Goal: Download file/media: Obtain a digital file from the website

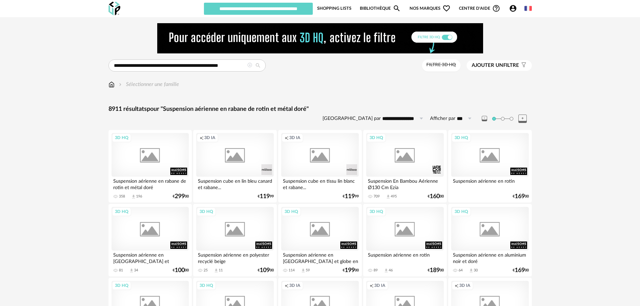
type input "**********"
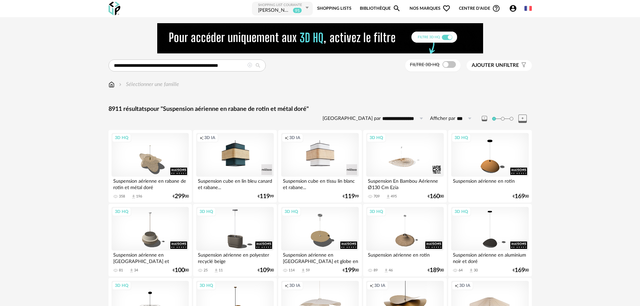
click at [249, 64] on icon at bounding box center [249, 65] width 5 height 5
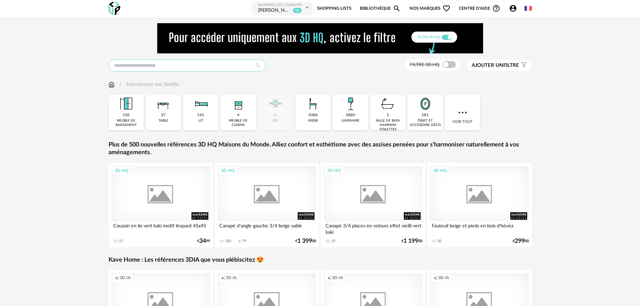
click at [210, 68] on input "text" at bounding box center [187, 65] width 157 height 12
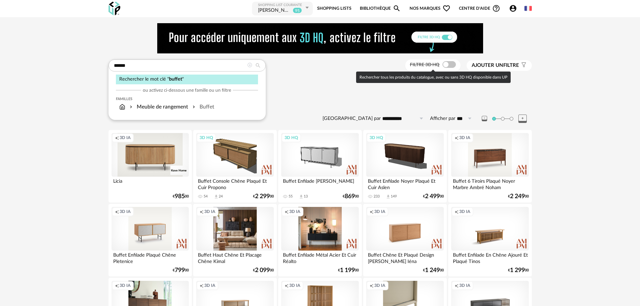
click at [449, 64] on span at bounding box center [449, 64] width 13 height 7
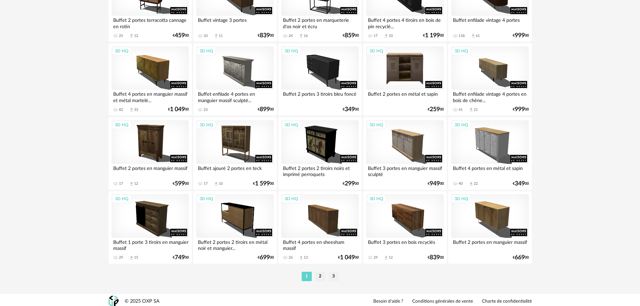
scroll to position [1347, 0]
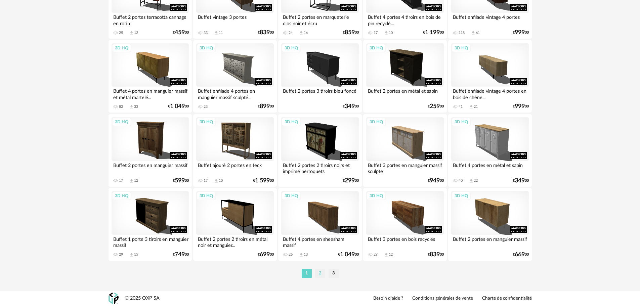
click at [319, 273] on li "2" at bounding box center [320, 273] width 10 height 9
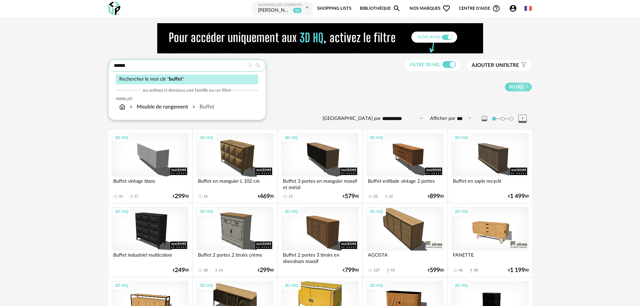
drag, startPoint x: 153, startPoint y: 65, endPoint x: 51, endPoint y: 70, distance: 102.2
type input "**********"
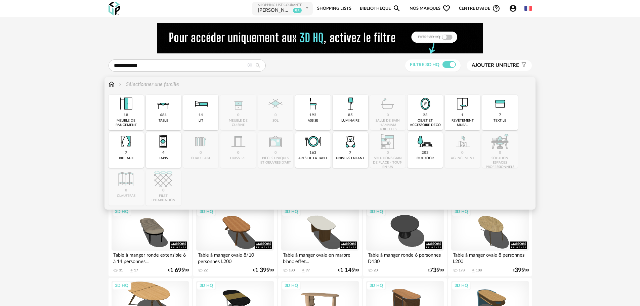
click at [170, 115] on div "681 table" at bounding box center [163, 113] width 35 height 36
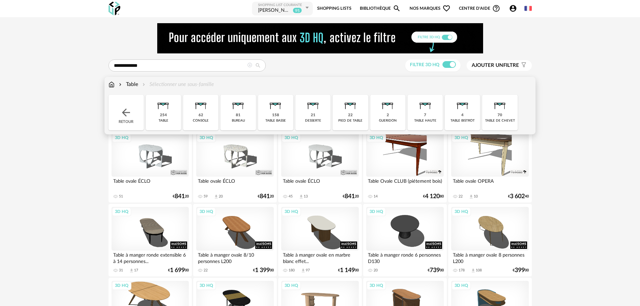
click at [166, 116] on div "254" at bounding box center [163, 115] width 7 height 5
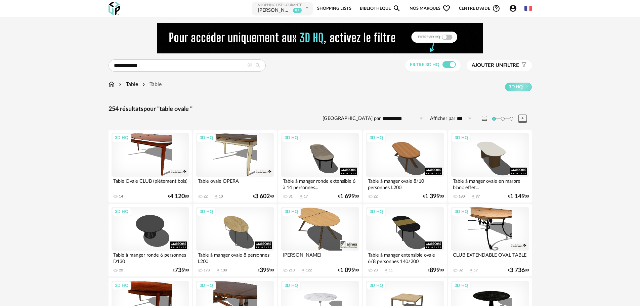
click at [490, 64] on span "Ajouter un" at bounding box center [488, 65] width 32 height 5
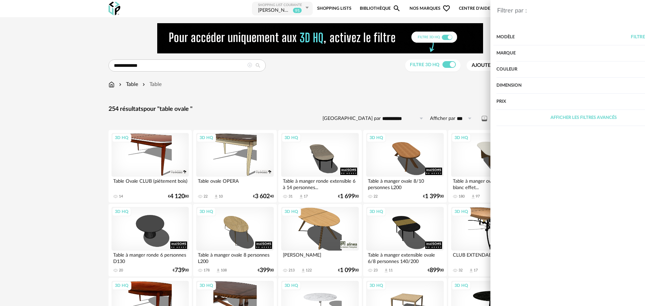
click at [513, 115] on div "Afficher les filtres avancés" at bounding box center [545, 118] width 174 height 16
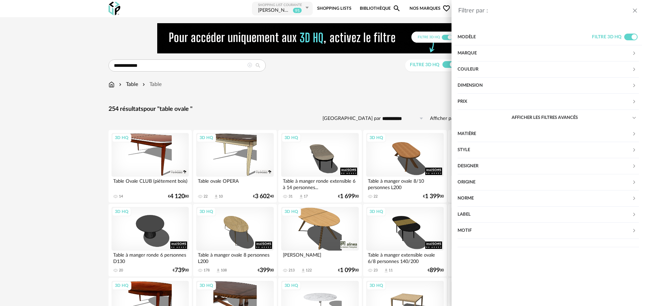
drag, startPoint x: 335, startPoint y: 82, endPoint x: 338, endPoint y: 89, distance: 7.1
click at [335, 82] on div "Filtrer par : Modèle Filtre 3D HQ Marque &tradition 0 101 Copenhagen 0 366 Conc…" at bounding box center [322, 153] width 645 height 306
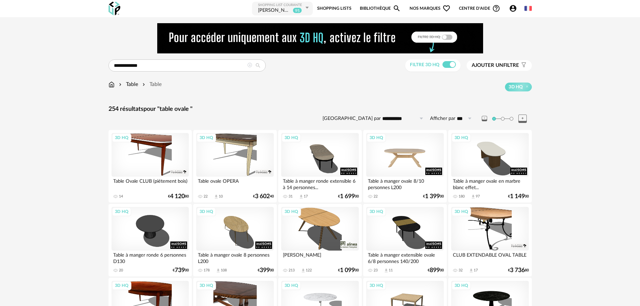
click at [410, 150] on div "3D HQ" at bounding box center [404, 155] width 77 height 44
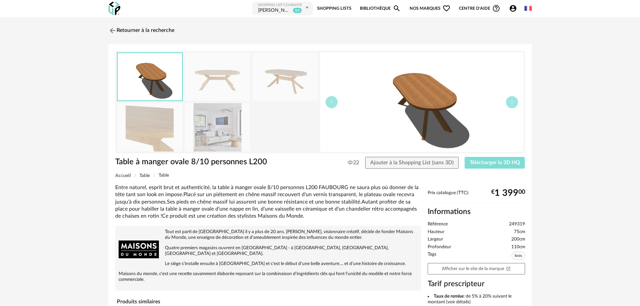
click at [504, 161] on span "Télécharger la 3D HQ" at bounding box center [495, 162] width 50 height 5
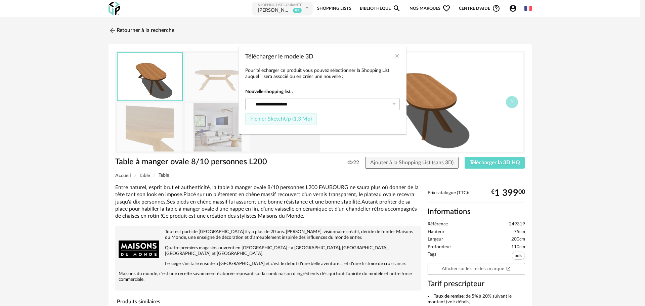
click at [268, 122] on button "Fichier SketchUp (1,3 Mo)" at bounding box center [281, 119] width 72 height 12
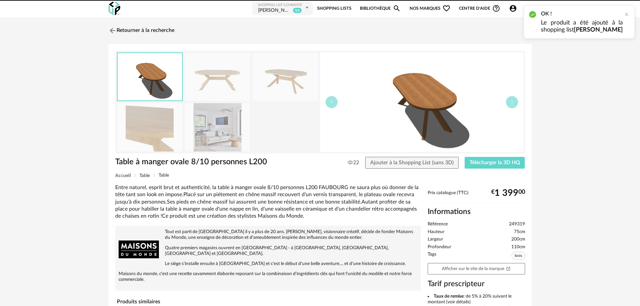
click at [209, 125] on img at bounding box center [217, 127] width 65 height 48
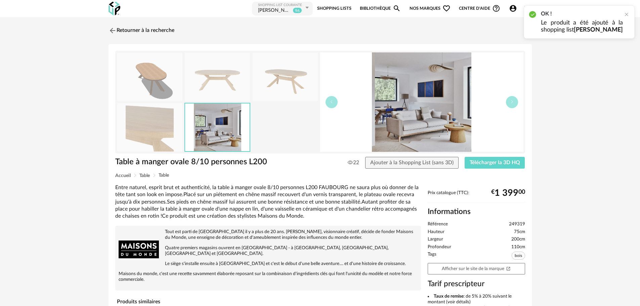
click at [173, 131] on img at bounding box center [149, 127] width 65 height 48
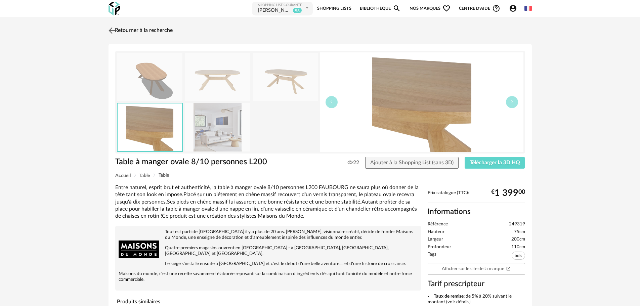
click at [111, 30] on img at bounding box center [112, 31] width 10 height 10
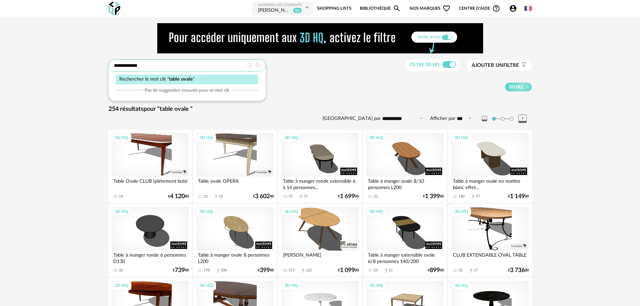
drag, startPoint x: 150, startPoint y: 65, endPoint x: 111, endPoint y: 66, distance: 39.0
click at [111, 66] on input "**********" at bounding box center [187, 65] width 157 height 12
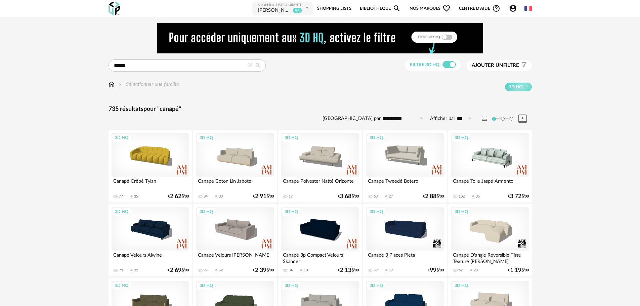
click at [491, 67] on span "Ajouter un" at bounding box center [488, 65] width 32 height 5
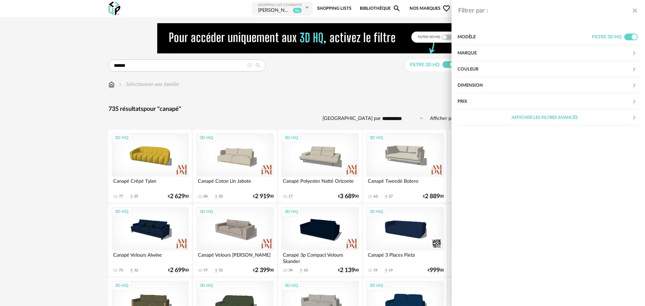
click at [481, 51] on div "Marque" at bounding box center [545, 53] width 174 height 16
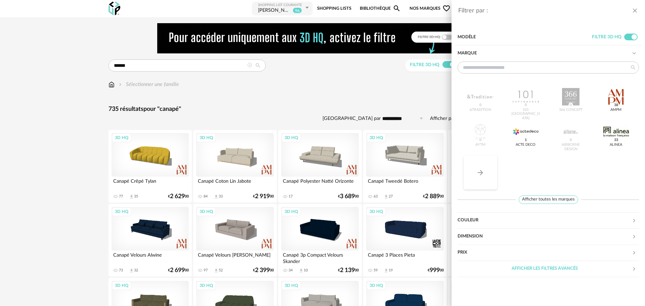
click at [482, 171] on icon "Arrow Right icon" at bounding box center [480, 173] width 8 height 8
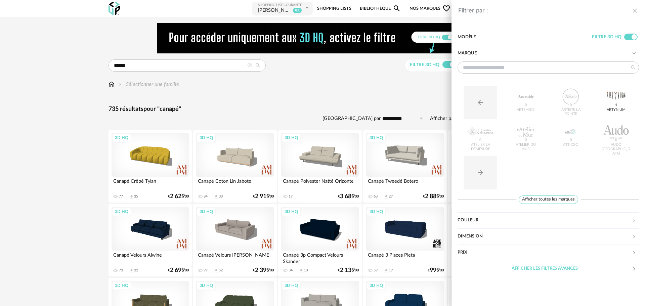
drag, startPoint x: 151, startPoint y: 72, endPoint x: 86, endPoint y: 72, distance: 64.9
click at [87, 72] on div "Filtrer par : Modèle Filtre 3D HQ Marque Arrow Left icon Artemide 0 Artiste La …" at bounding box center [322, 153] width 645 height 306
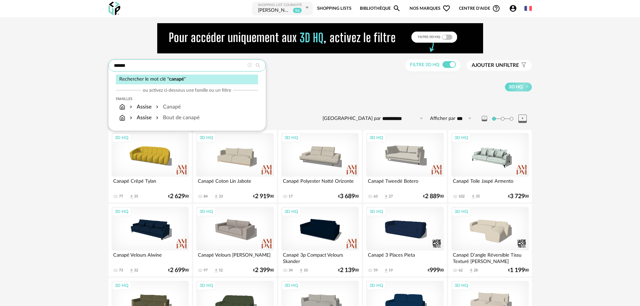
drag, startPoint x: 177, startPoint y: 66, endPoint x: 16, endPoint y: 84, distance: 162.0
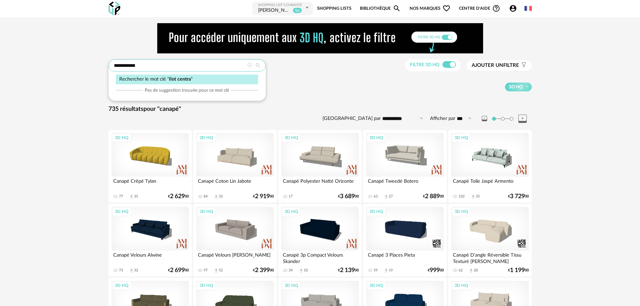
type input "**********"
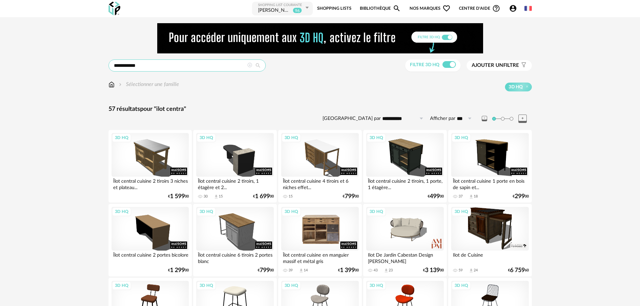
scroll to position [34, 0]
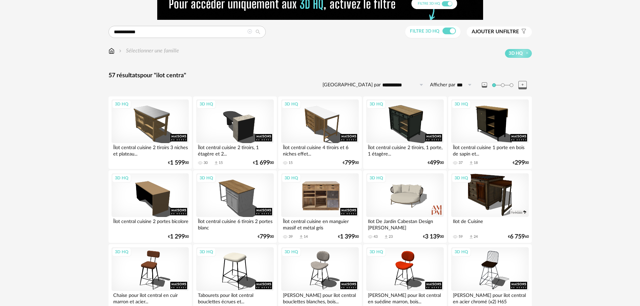
click at [323, 197] on div "3D HQ" at bounding box center [319, 195] width 77 height 44
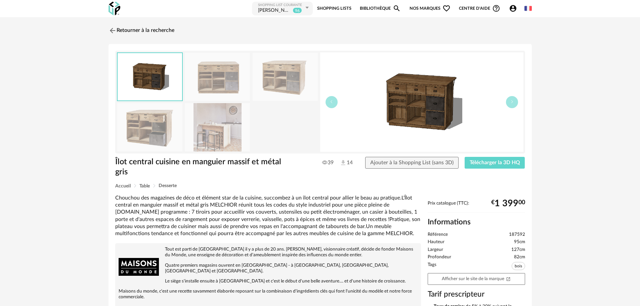
click at [221, 136] on img at bounding box center [217, 127] width 65 height 48
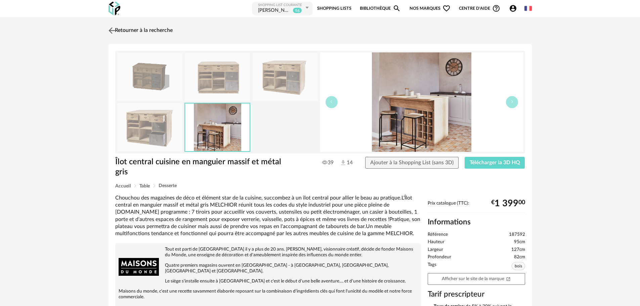
click at [113, 29] on img at bounding box center [112, 31] width 10 height 10
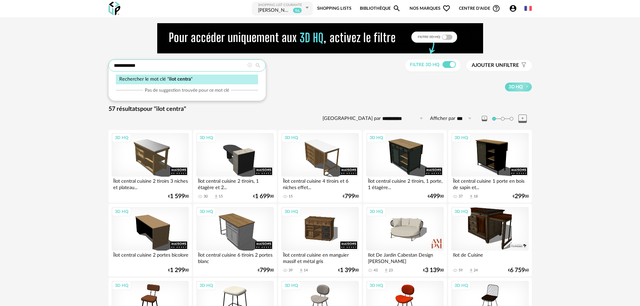
click at [176, 65] on input "**********" at bounding box center [187, 65] width 157 height 12
type input "**********"
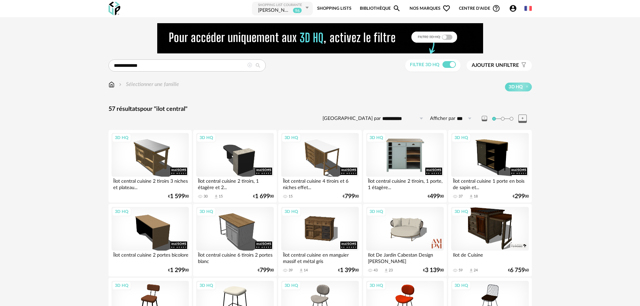
click at [408, 156] on div "3D HQ" at bounding box center [404, 155] width 77 height 44
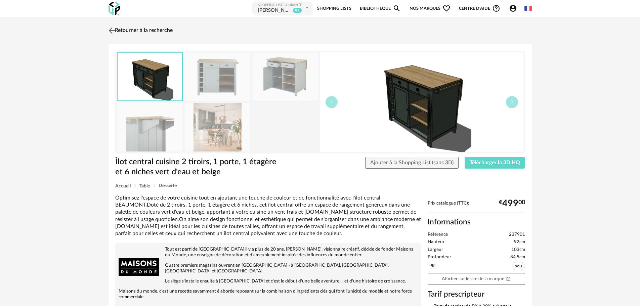
click at [110, 28] on img at bounding box center [112, 31] width 10 height 10
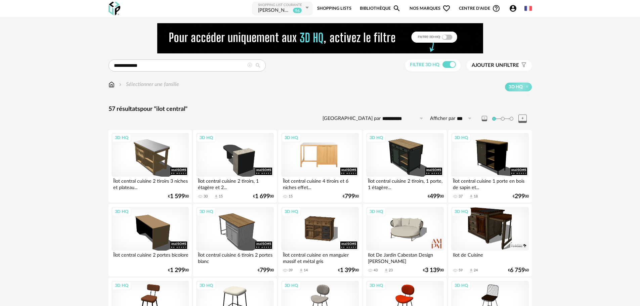
click at [311, 157] on div "3D HQ" at bounding box center [319, 155] width 77 height 44
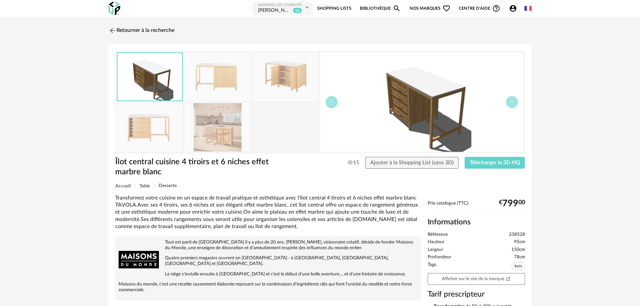
click at [209, 137] on img at bounding box center [217, 127] width 65 height 48
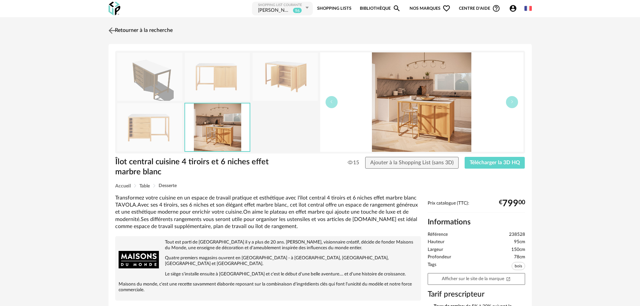
click at [113, 29] on img at bounding box center [112, 31] width 10 height 10
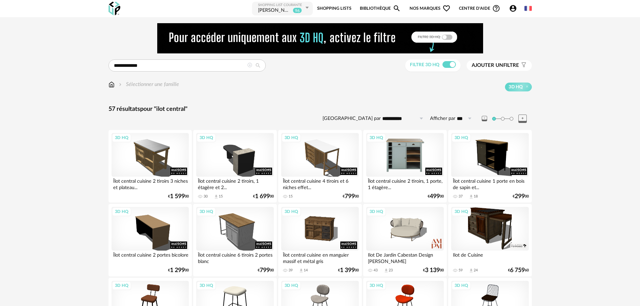
click at [393, 148] on div "3D HQ" at bounding box center [404, 155] width 77 height 44
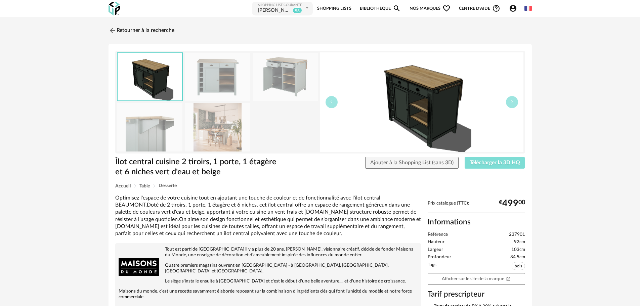
click at [485, 163] on span "Télécharger la 3D HQ" at bounding box center [495, 162] width 50 height 5
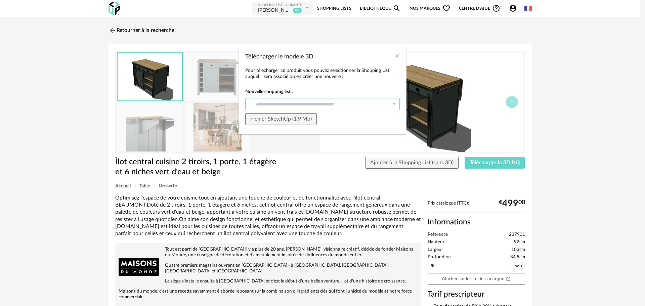
click at [299, 105] on input "Télécharger le modele 3D" at bounding box center [322, 104] width 155 height 12
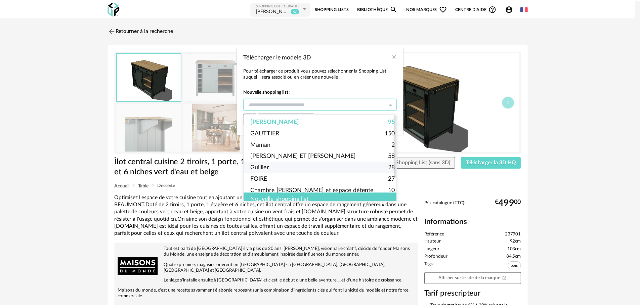
scroll to position [31, 0]
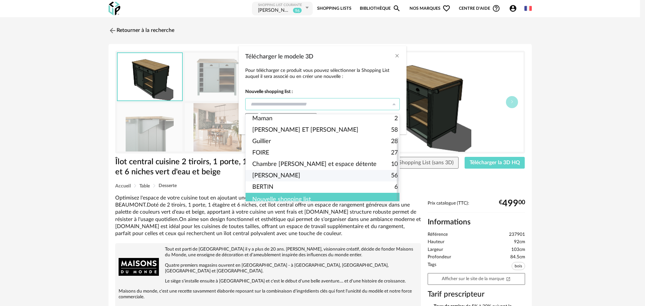
click at [267, 171] on span "[PERSON_NAME]" at bounding box center [276, 175] width 48 height 11
type input "******"
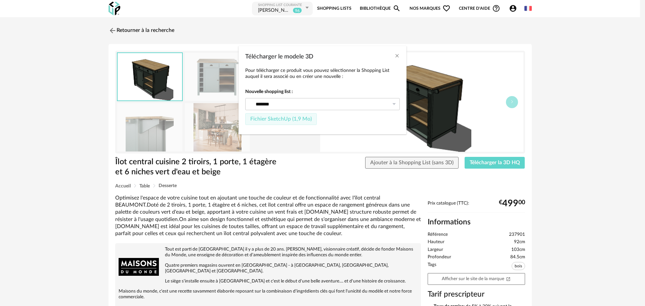
click at [283, 121] on span "Fichier SketchUp (1,9 Mo)" at bounding box center [280, 118] width 61 height 5
type input "******"
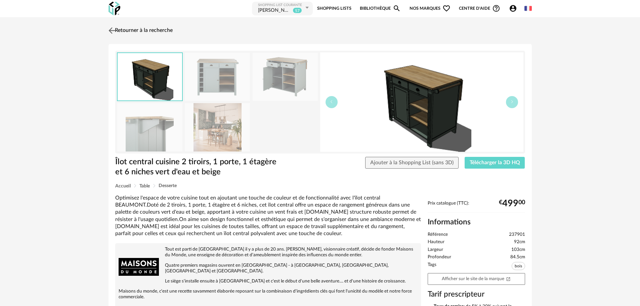
click at [111, 30] on img at bounding box center [112, 31] width 10 height 10
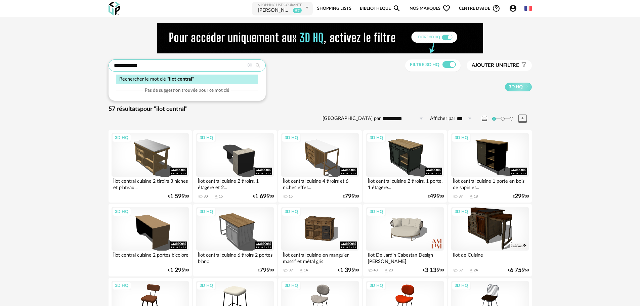
drag, startPoint x: 173, startPoint y: 66, endPoint x: 45, endPoint y: 73, distance: 127.9
type input "**********"
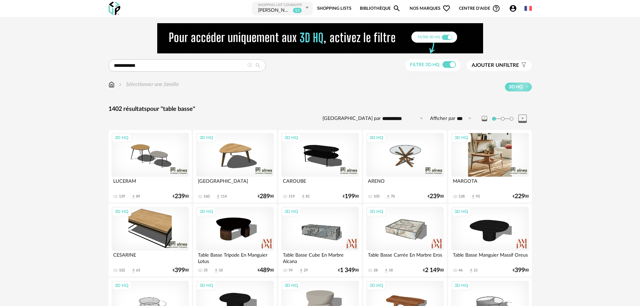
click at [487, 152] on div "3D HQ" at bounding box center [489, 155] width 77 height 44
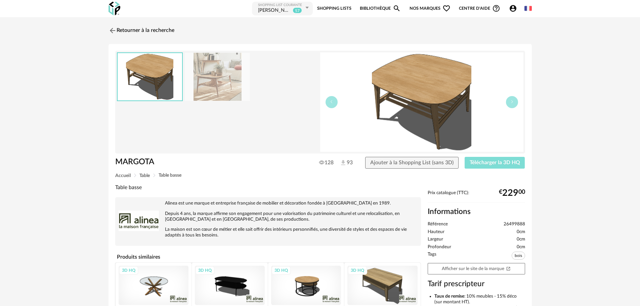
click at [481, 164] on span "Télécharger la 3D HQ" at bounding box center [495, 162] width 50 height 5
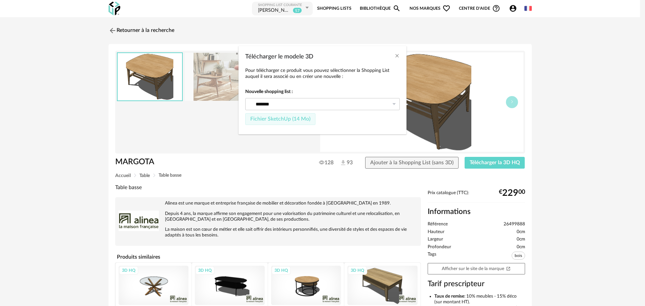
click at [284, 121] on button "Fichier SketchUp (14 Mo)" at bounding box center [280, 119] width 70 height 12
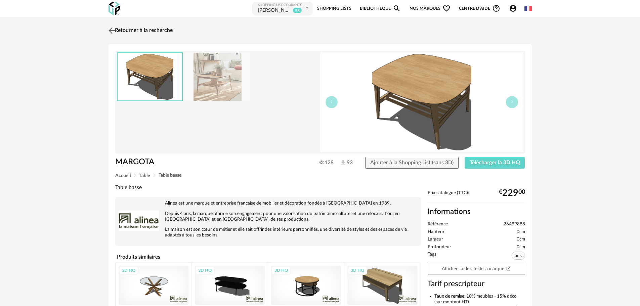
click at [110, 31] on img at bounding box center [112, 31] width 10 height 10
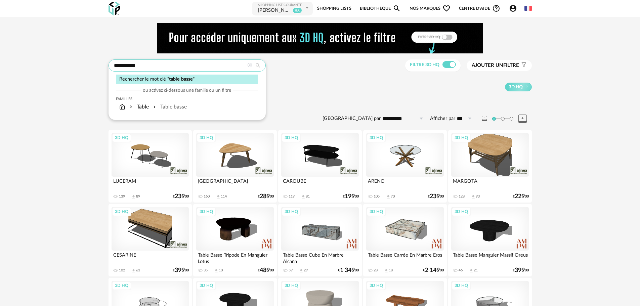
drag, startPoint x: 128, startPoint y: 67, endPoint x: 37, endPoint y: 70, distance: 90.8
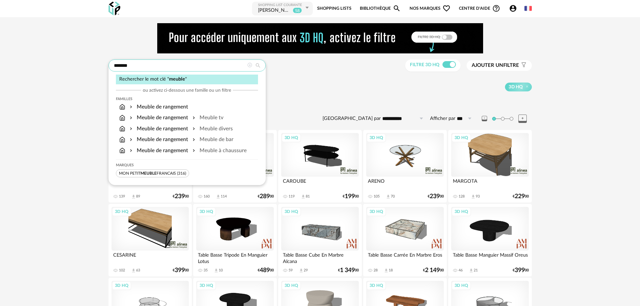
type input "******"
